Goal: Information Seeking & Learning: Learn about a topic

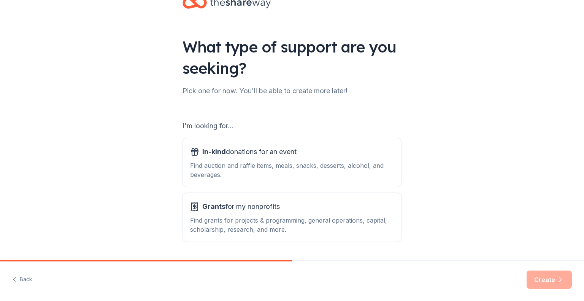
scroll to position [47, 0]
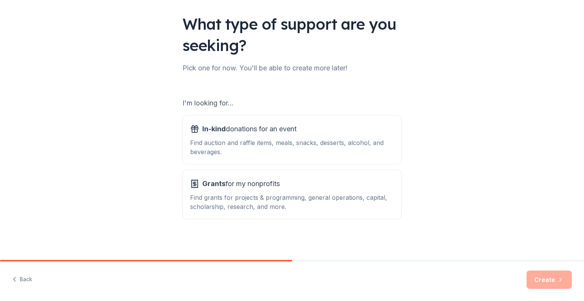
click at [415, 225] on div "What type of support are you seeking? Pick one for now. You'll be able to creat…" at bounding box center [292, 106] width 584 height 307
click at [215, 143] on div "Find auction and raffle items, meals, snacks, desserts, alcohol, and beverages." at bounding box center [292, 147] width 204 height 18
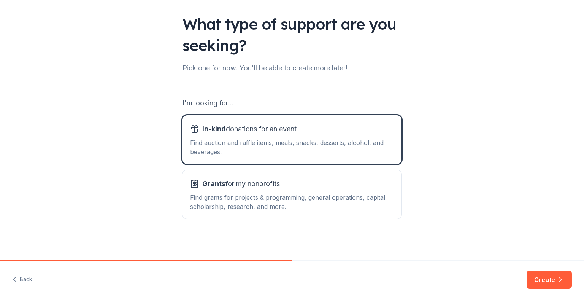
click at [543, 272] on button "Create" at bounding box center [549, 279] width 45 height 18
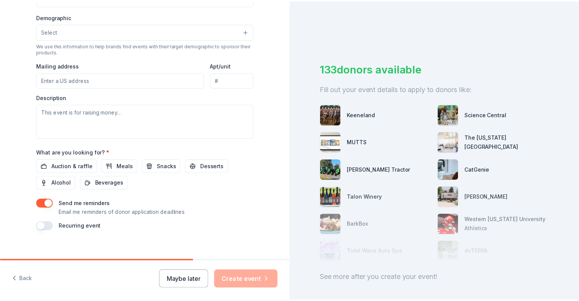
scroll to position [247, 0]
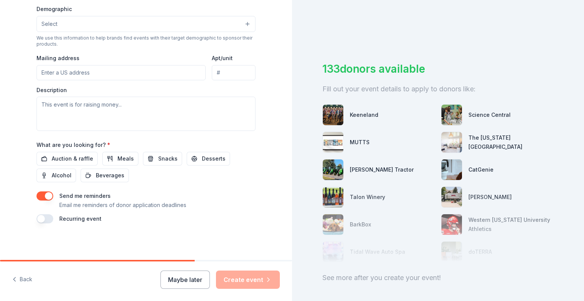
click at [195, 279] on button "Maybe later" at bounding box center [185, 279] width 49 height 18
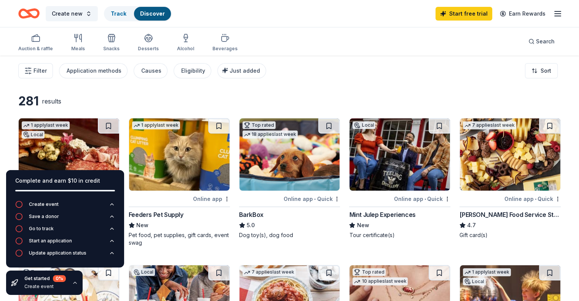
click at [336, 22] on div "Create new Track Discover Start free trial Earn Rewards" at bounding box center [289, 13] width 579 height 27
click at [21, 242] on icon "button" at bounding box center [19, 241] width 8 height 8
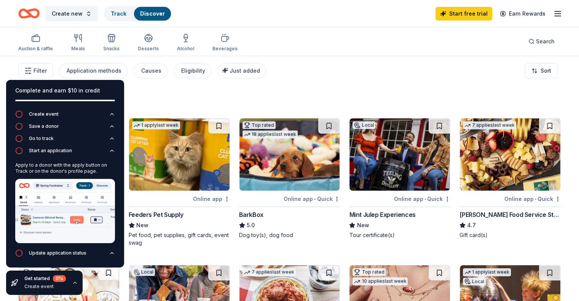
click at [110, 257] on button "Update application status" at bounding box center [65, 255] width 100 height 12
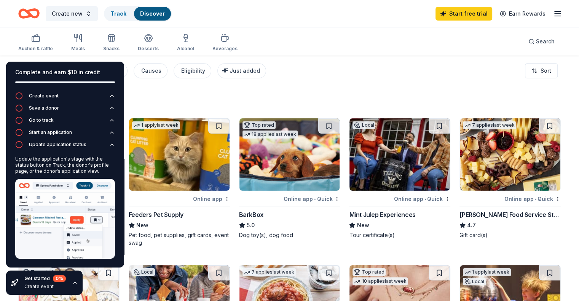
click at [339, 78] on div "Filter Application methods Causes Eligibility Just added Sort" at bounding box center [289, 71] width 579 height 30
click at [75, 286] on icon "button" at bounding box center [75, 283] width 6 height 6
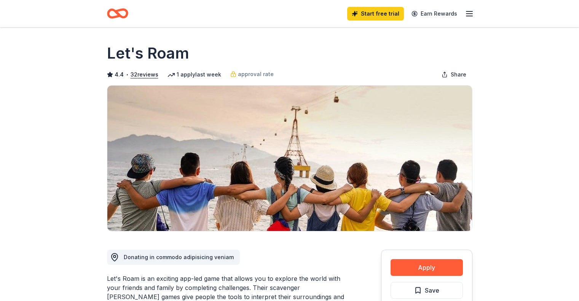
scroll to position [167, 0]
